Goal: Answer question/provide support

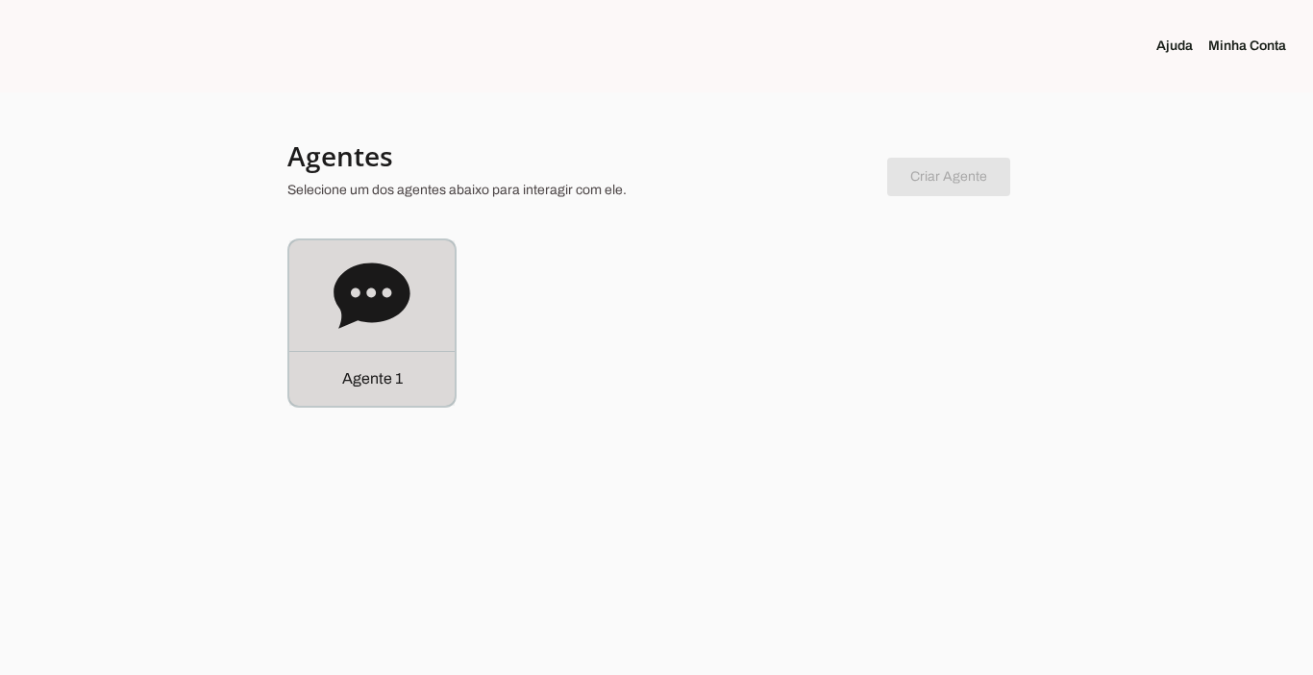
click at [362, 370] on p "Agente 1" at bounding box center [372, 378] width 61 height 23
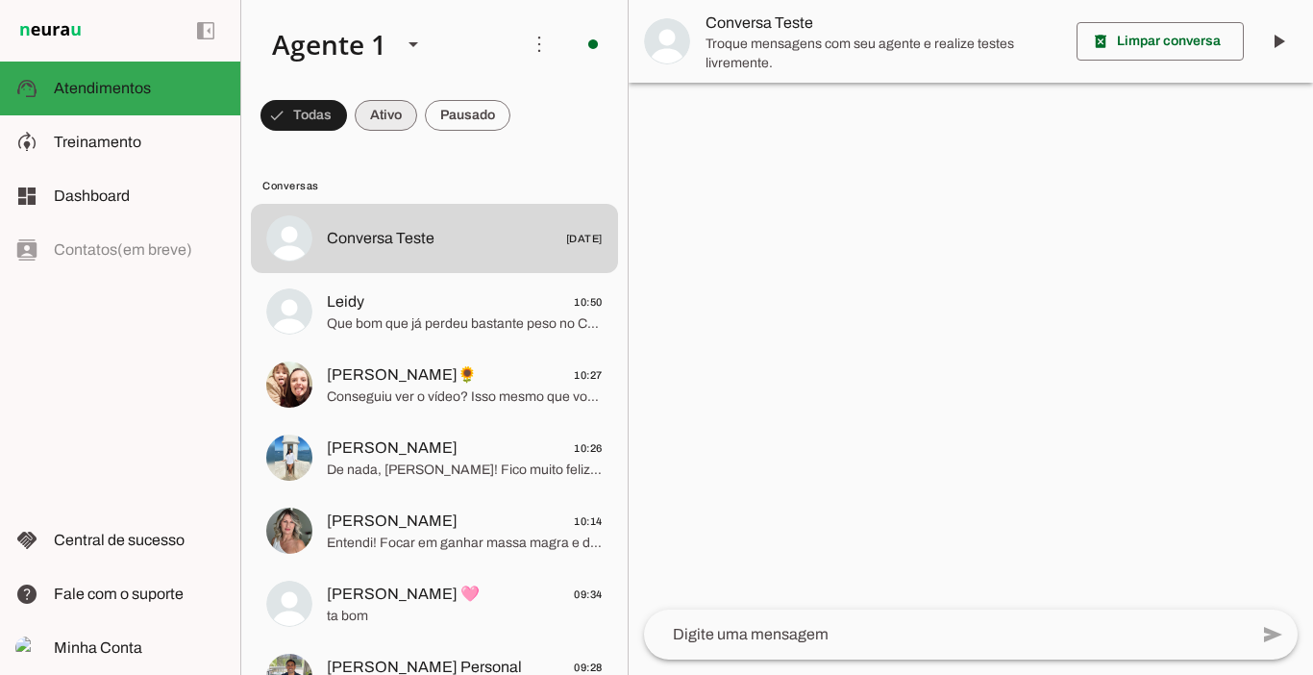
click at [394, 115] on span at bounding box center [386, 115] width 62 height 46
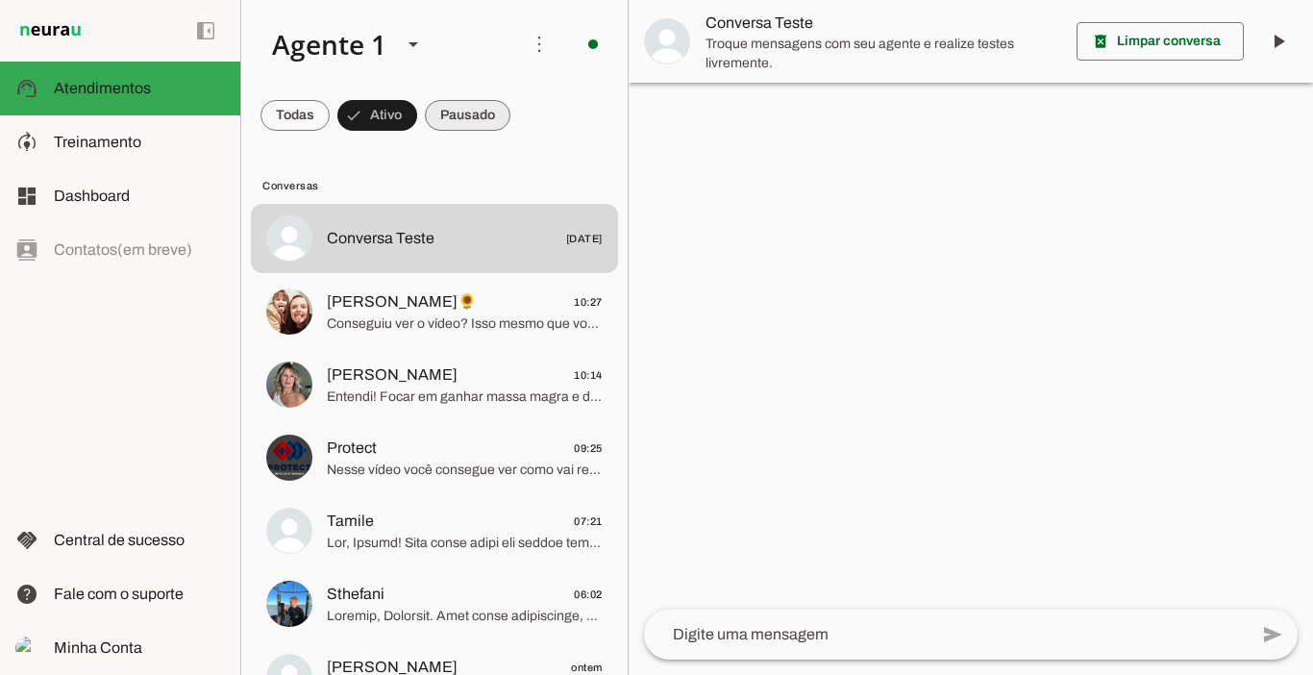
click at [449, 116] on span at bounding box center [468, 115] width 86 height 46
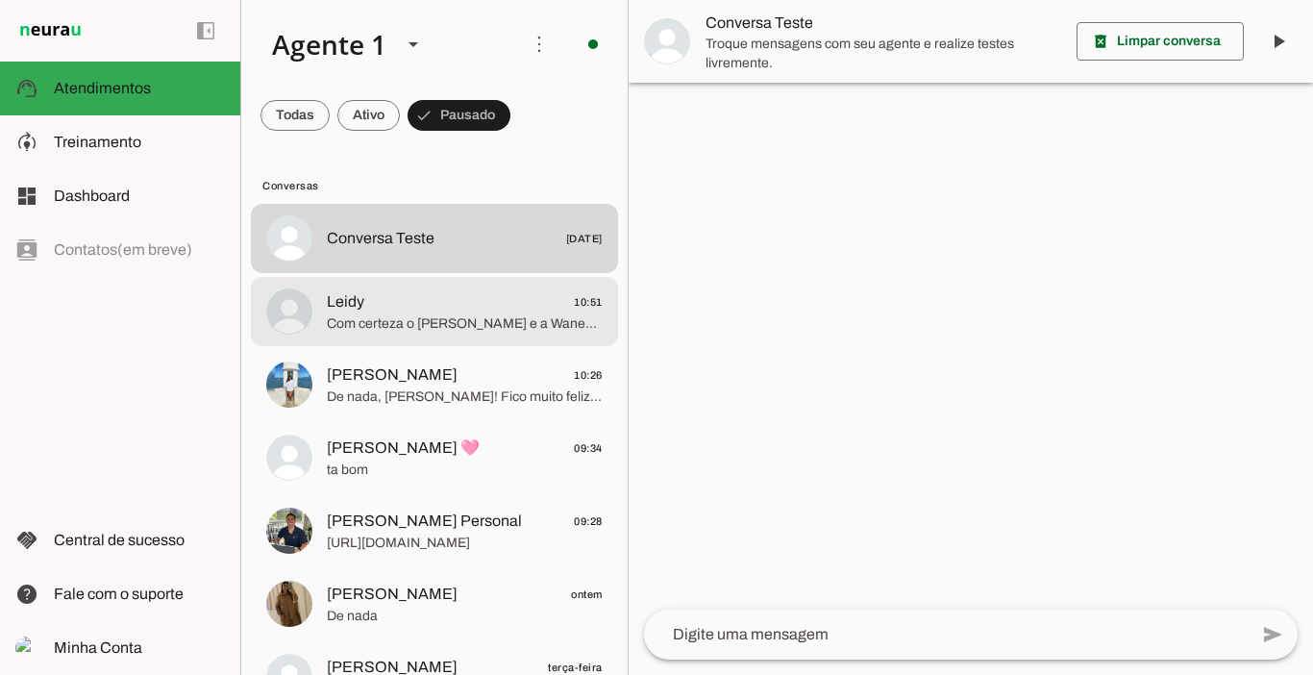
click at [362, 309] on span "Leidy" at bounding box center [345, 301] width 37 height 23
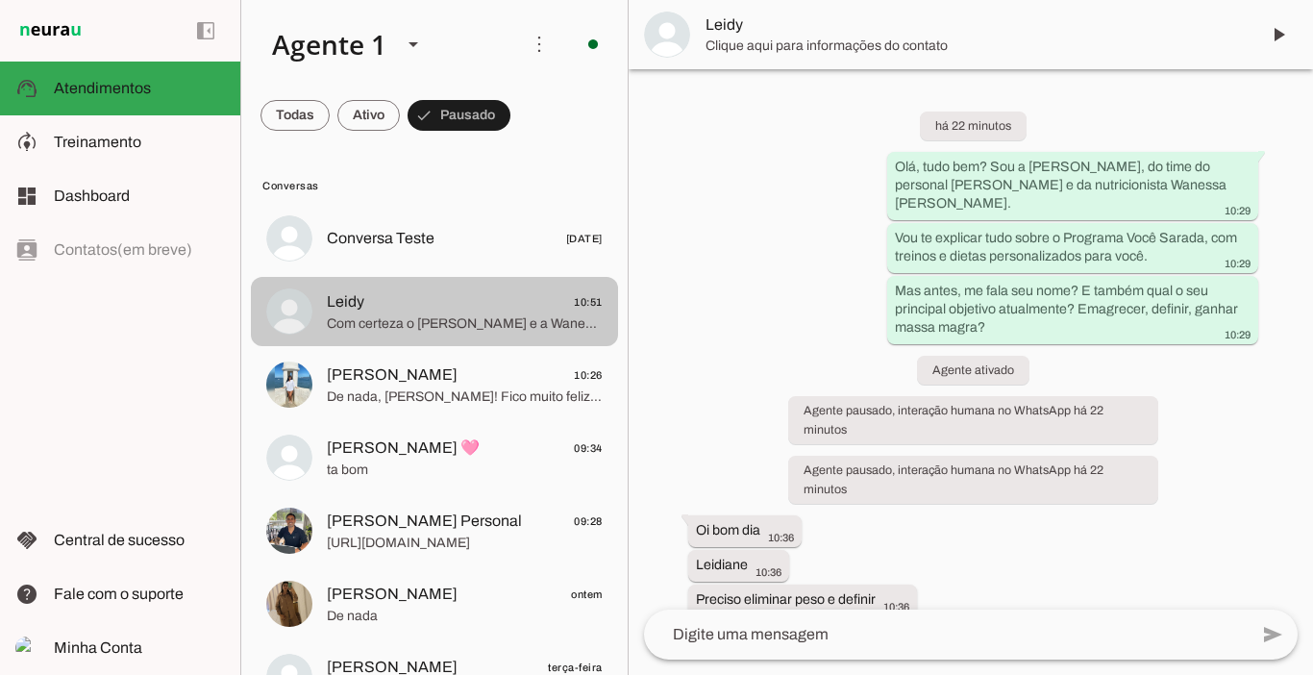
scroll to position [837, 0]
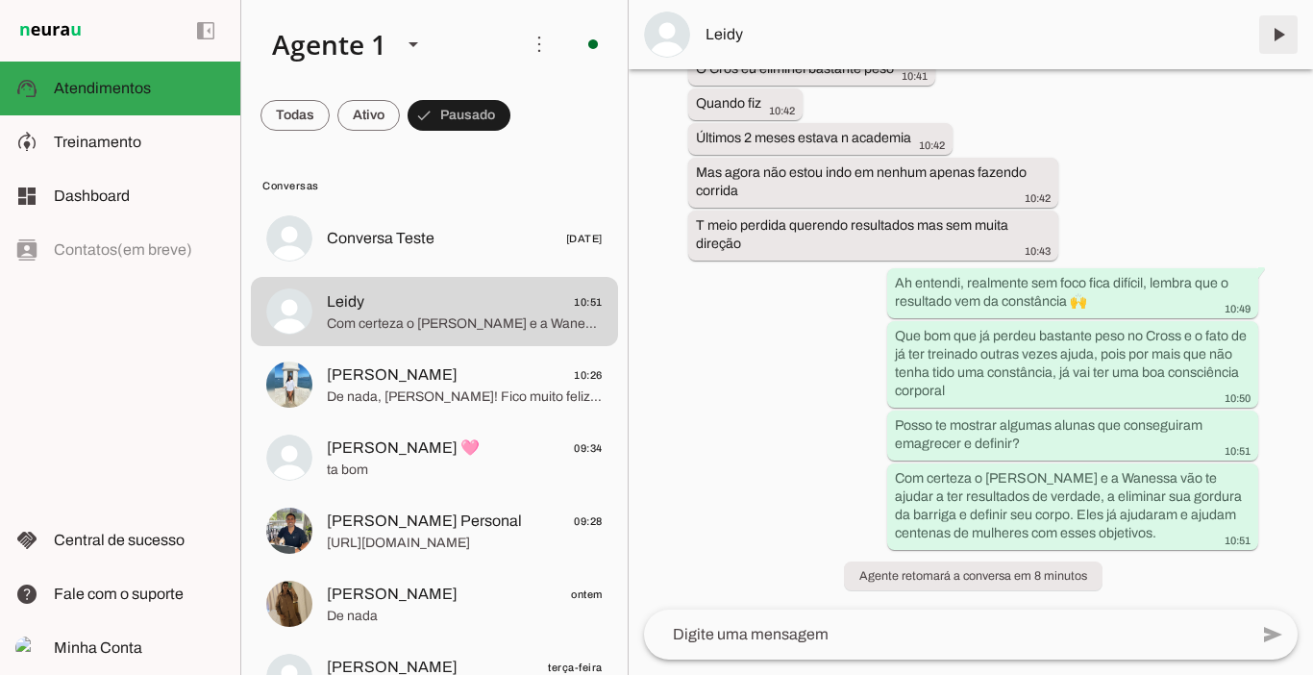
click at [1275, 39] on span at bounding box center [1279, 35] width 46 height 46
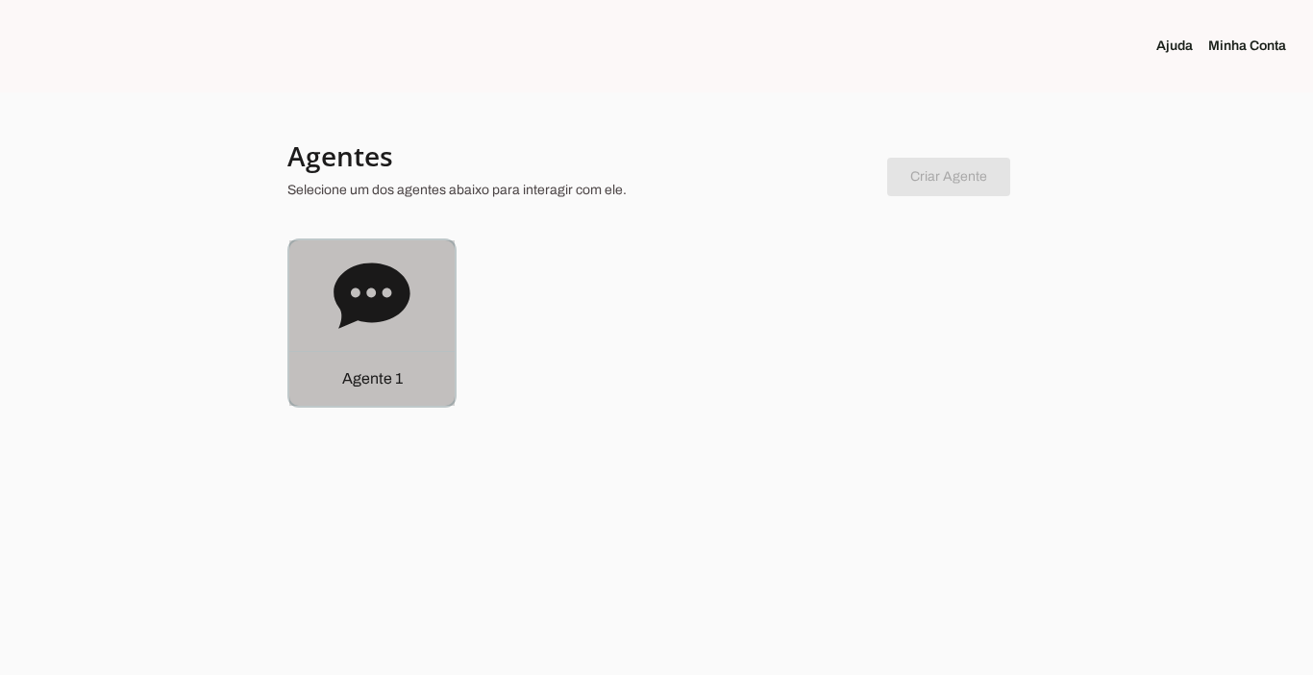
click at [388, 405] on div "Agente 1" at bounding box center [371, 378] width 165 height 55
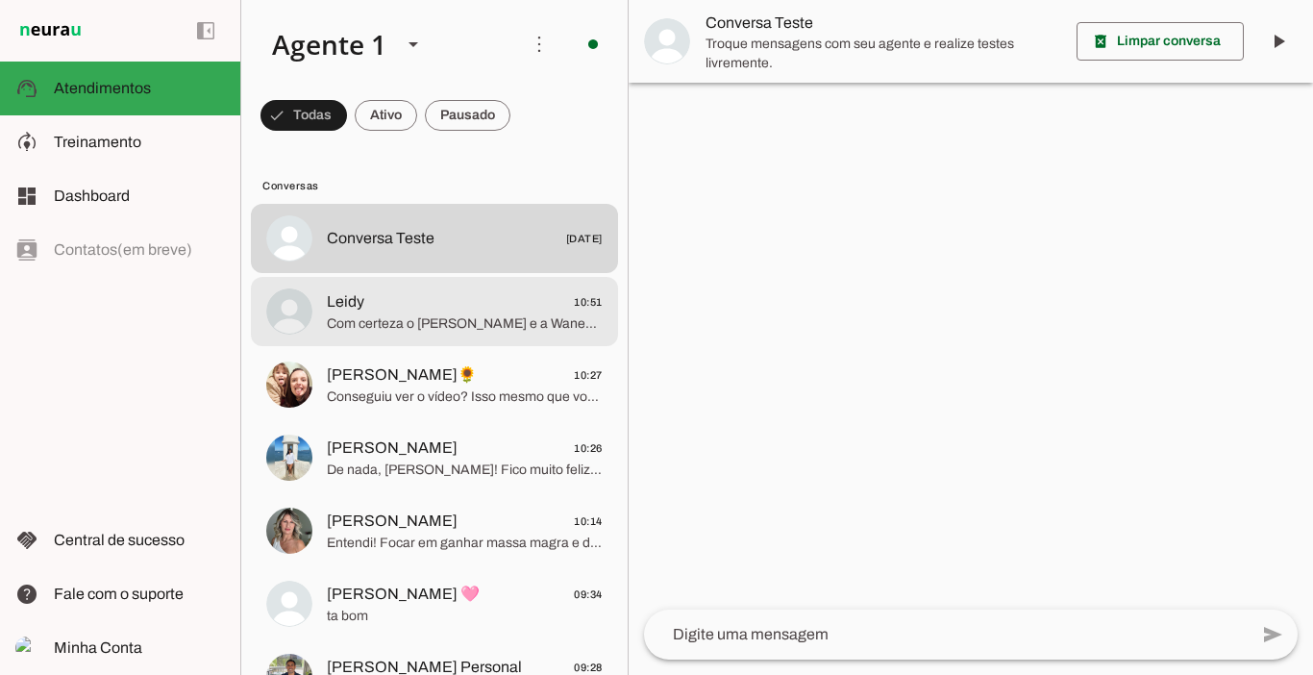
click at [454, 317] on span "Com certeza o [PERSON_NAME] e a Wanessa vão te ajudar a ter resultados de verda…" at bounding box center [465, 323] width 276 height 19
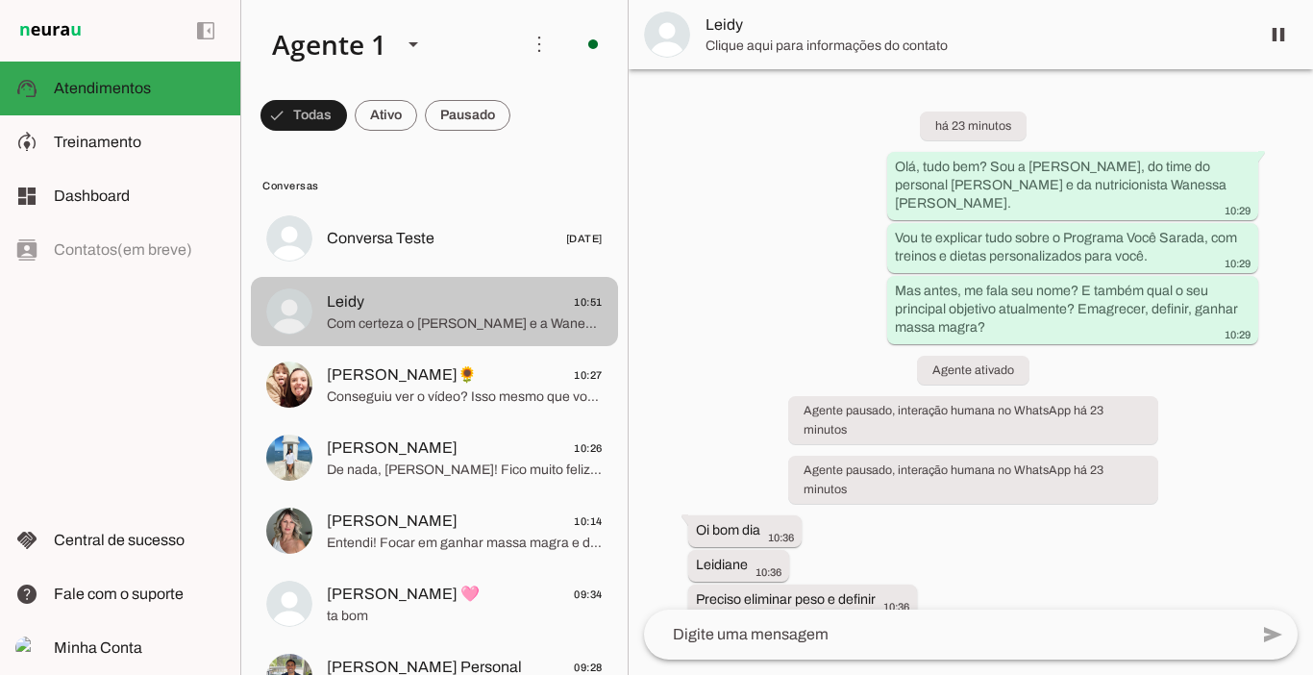
scroll to position [837, 0]
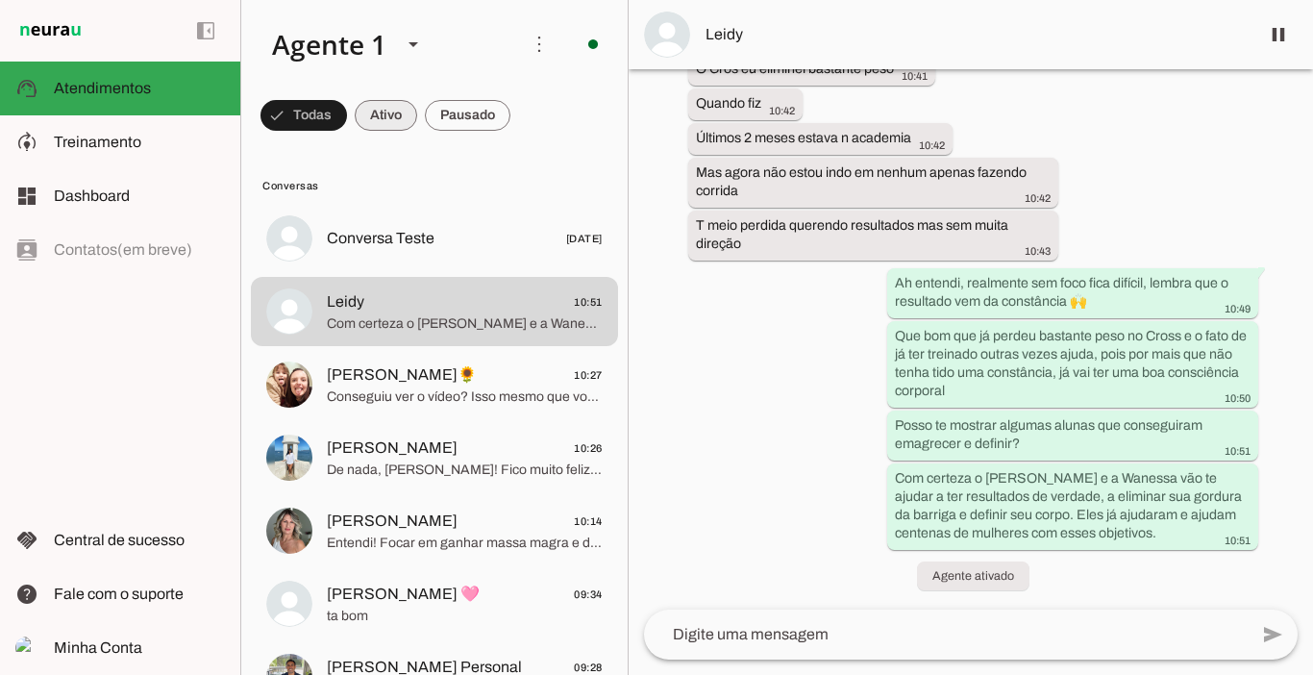
click at [391, 120] on span at bounding box center [386, 115] width 62 height 46
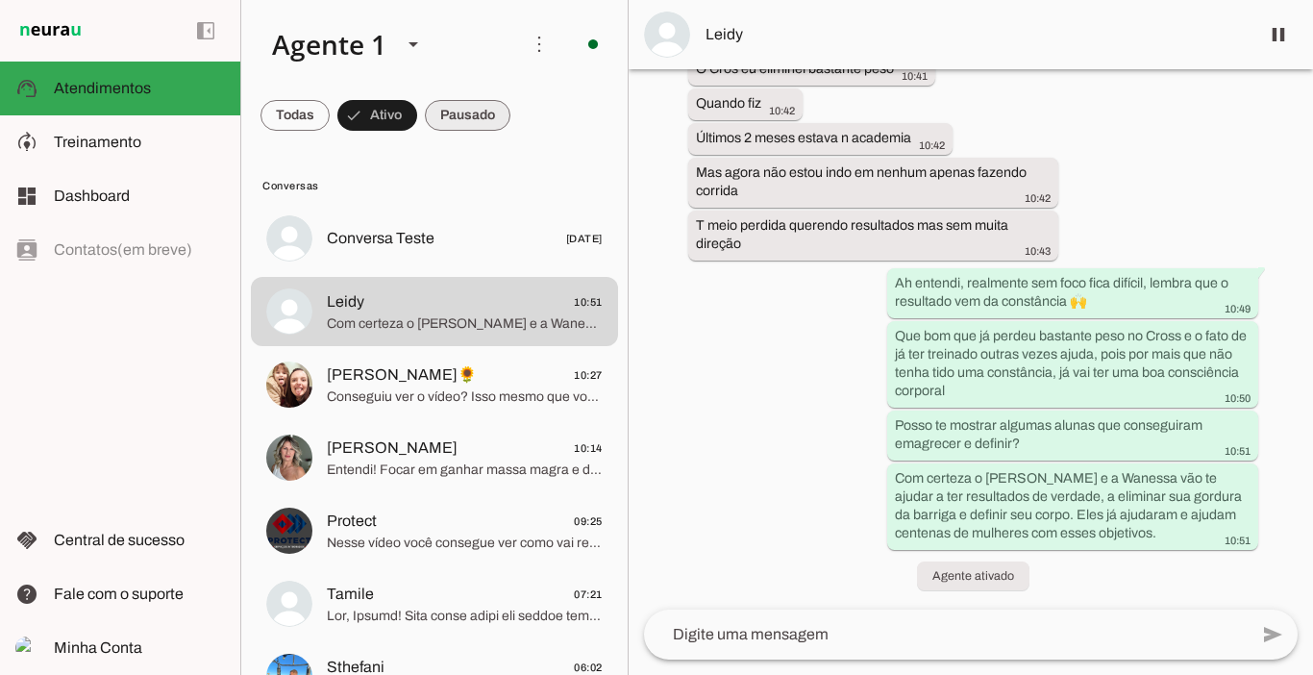
click at [478, 115] on span at bounding box center [468, 115] width 86 height 46
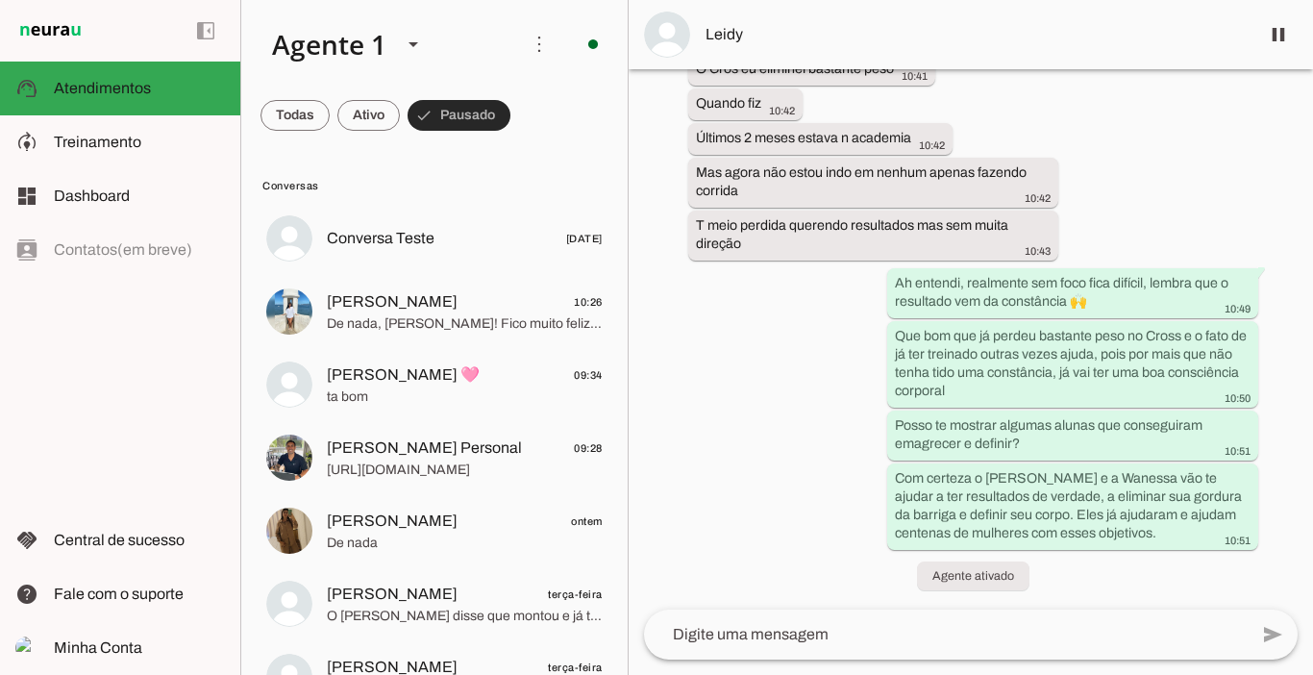
drag, startPoint x: 478, startPoint y: 115, endPoint x: 429, endPoint y: 122, distance: 49.5
click at [429, 122] on span at bounding box center [459, 115] width 103 height 46
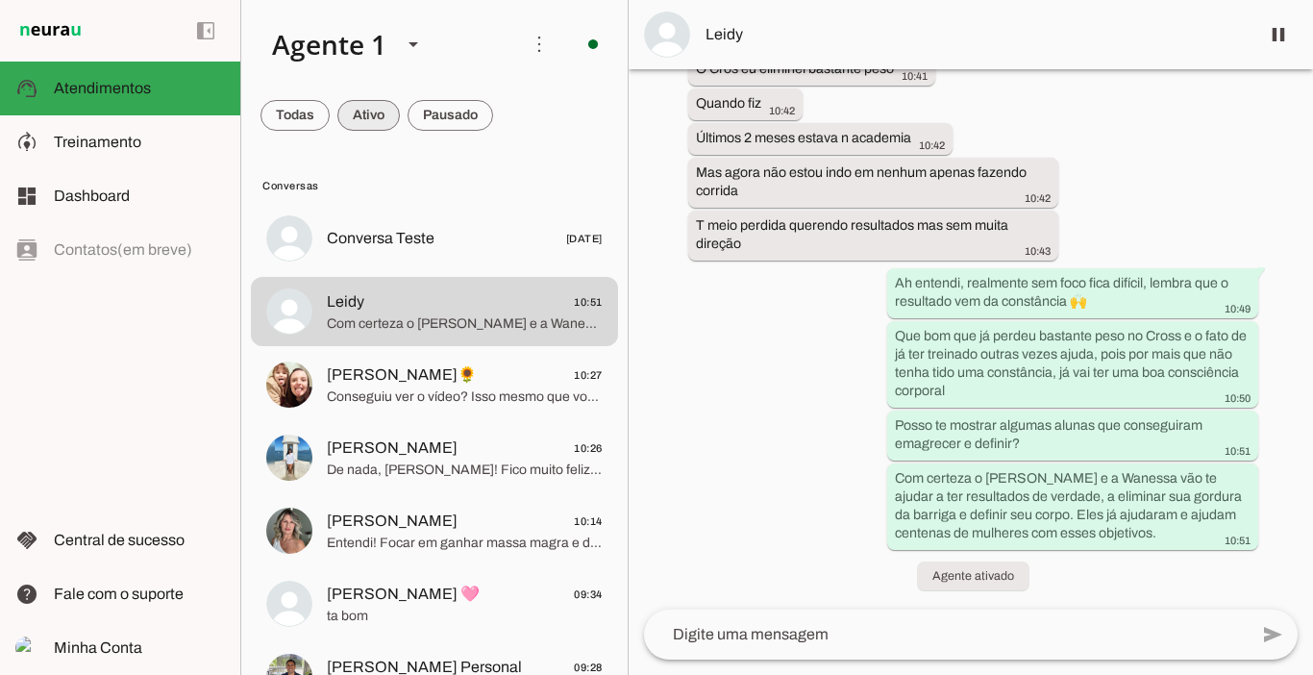
click at [357, 122] on span at bounding box center [368, 115] width 62 height 46
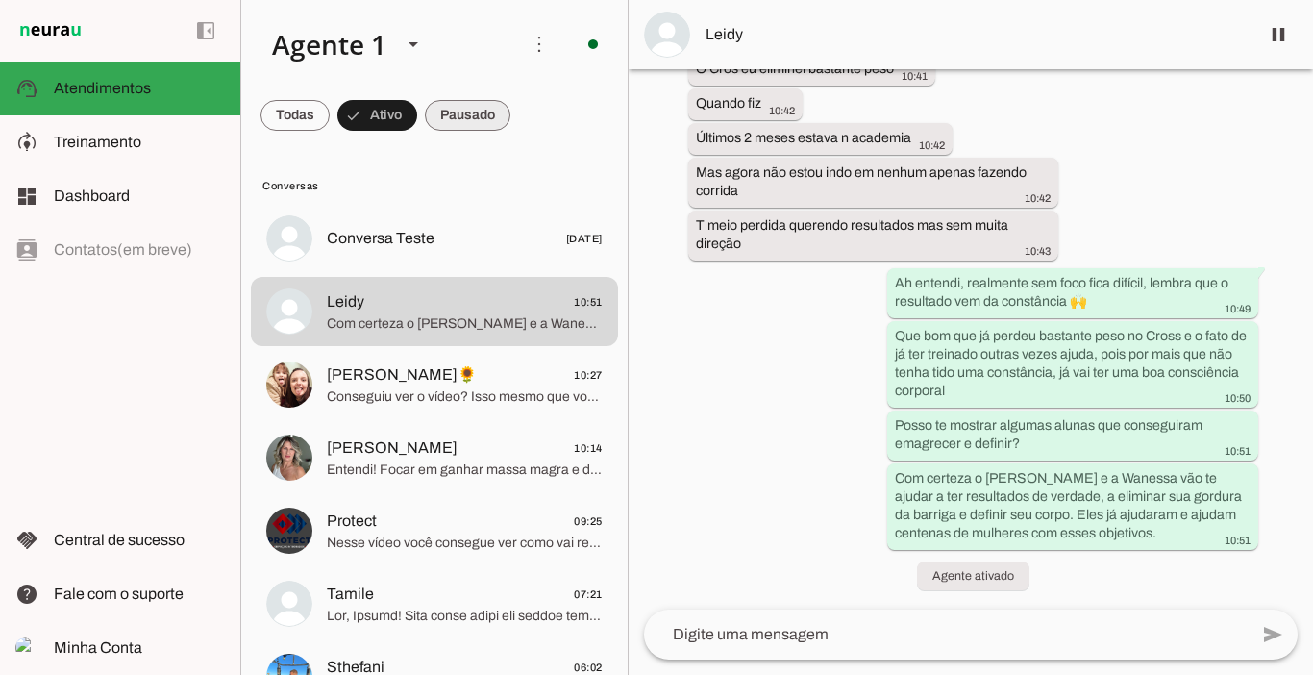
click at [473, 112] on span at bounding box center [468, 115] width 86 height 46
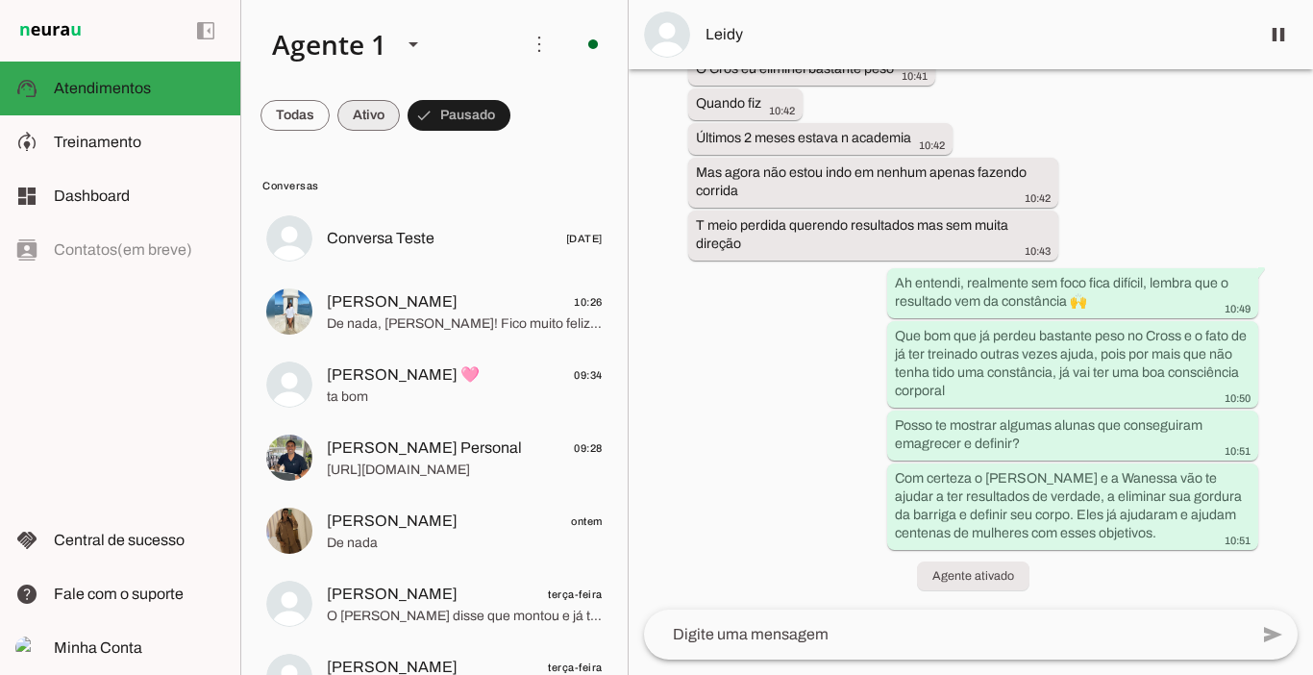
click at [384, 119] on span at bounding box center [368, 115] width 62 height 46
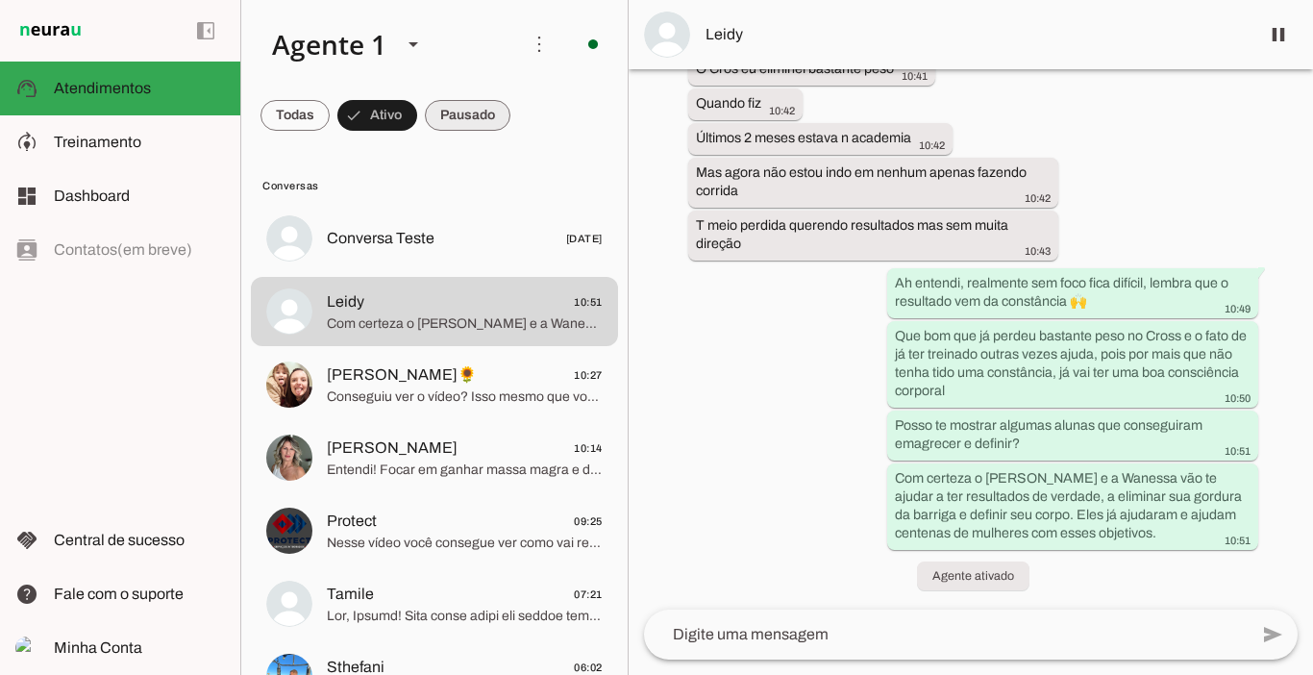
click at [435, 118] on span at bounding box center [468, 115] width 86 height 46
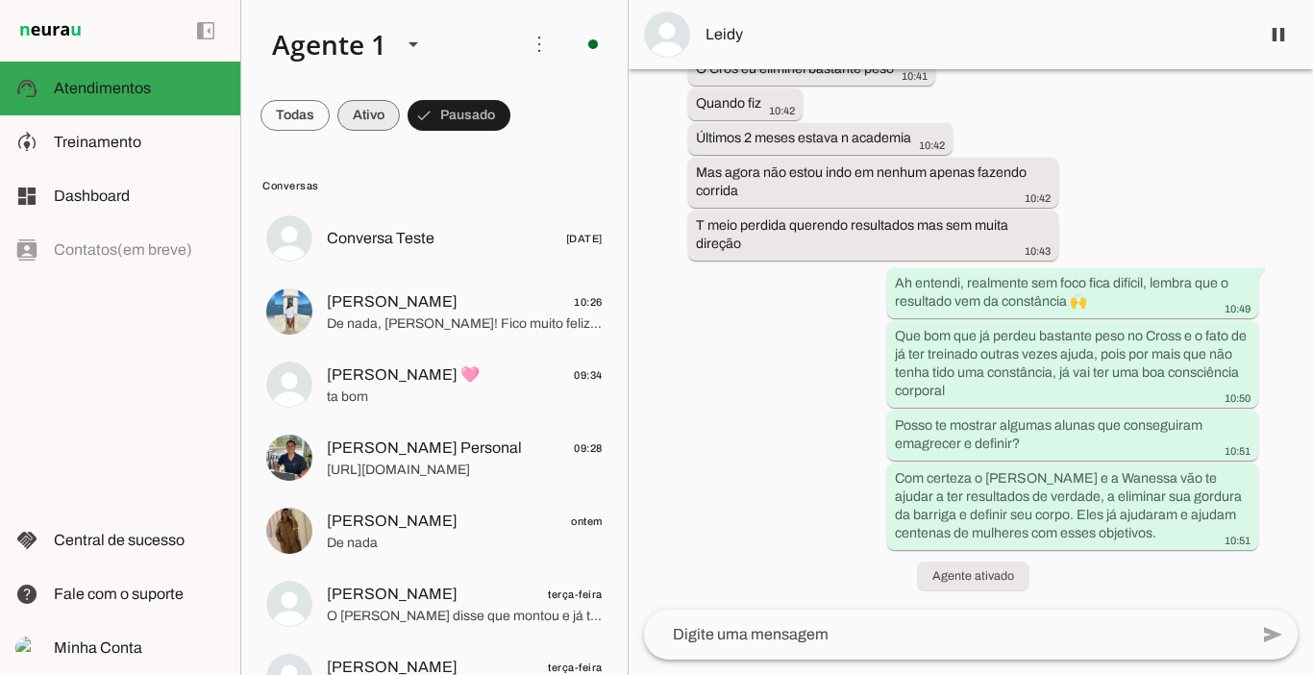
click at [357, 115] on span at bounding box center [368, 115] width 62 height 46
